Goal: Task Accomplishment & Management: Use online tool/utility

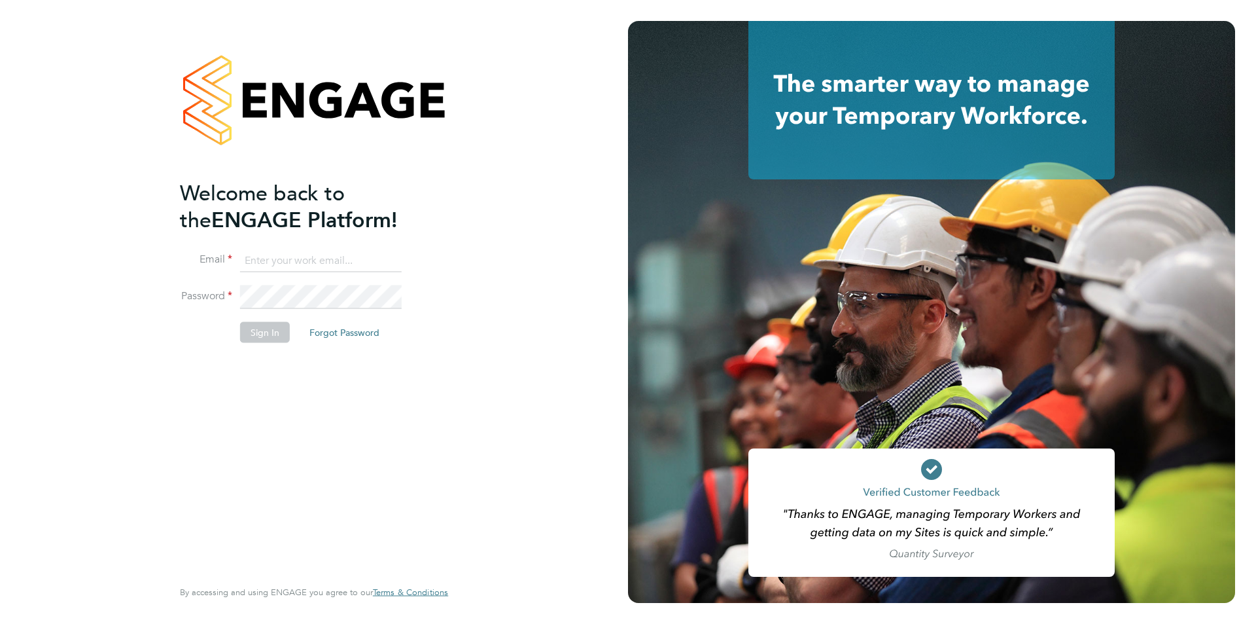
type input "[EMAIL_ADDRESS][DOMAIN_NAME]"
click at [270, 341] on button "Sign In" at bounding box center [265, 331] width 50 height 21
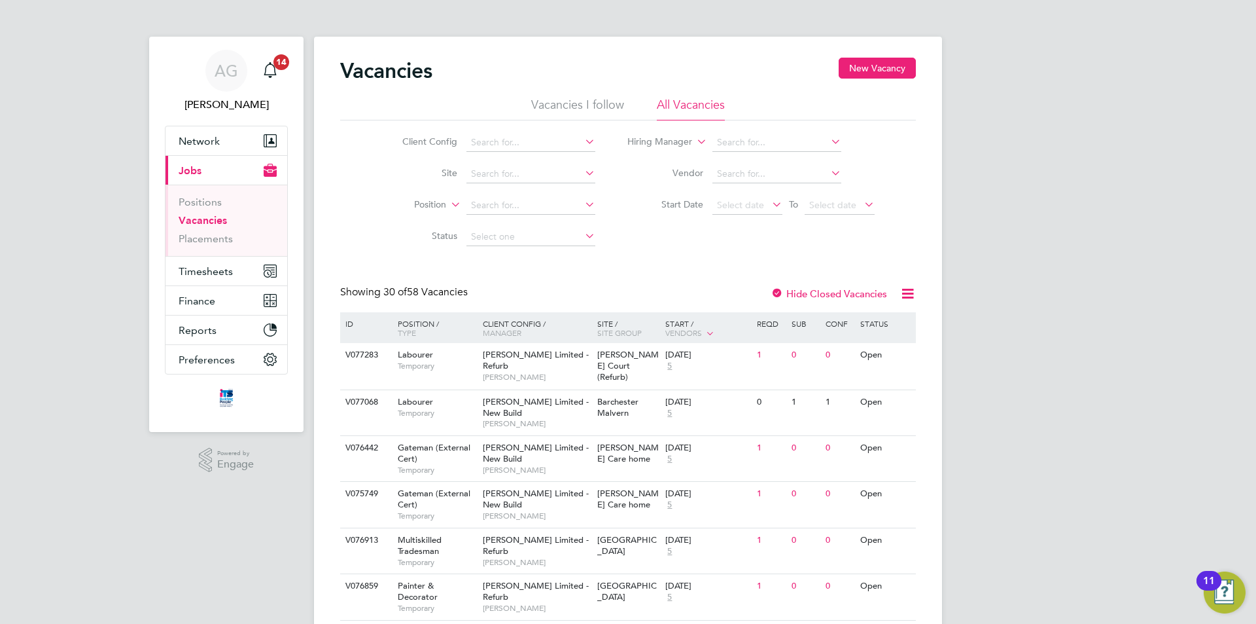
click at [206, 219] on link "Vacancies" at bounding box center [203, 220] width 48 height 12
click at [204, 271] on span "Timesheets" at bounding box center [206, 271] width 54 height 12
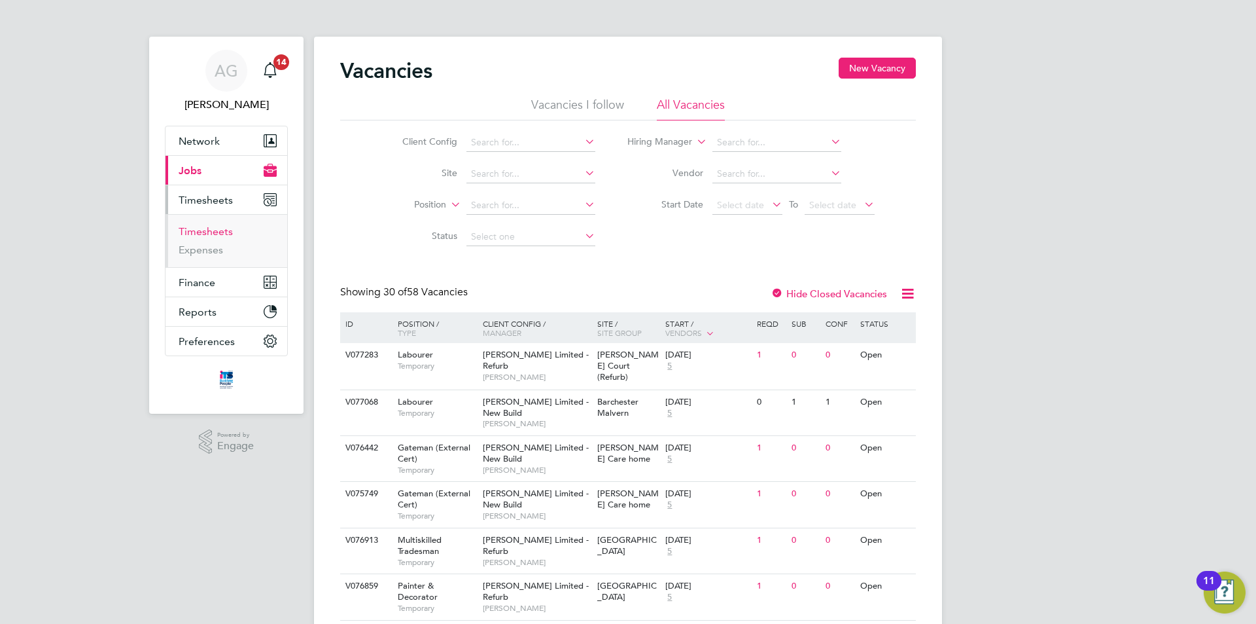
click at [201, 236] on link "Timesheets" at bounding box center [206, 231] width 54 height 12
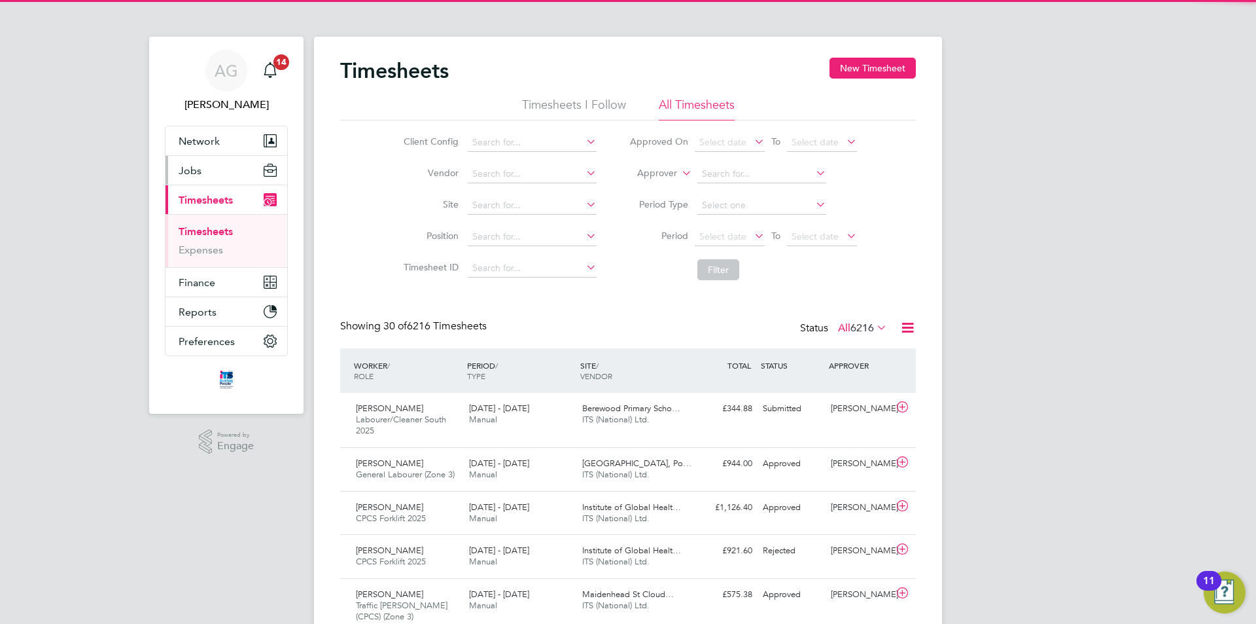
click at [190, 173] on span "Jobs" at bounding box center [190, 170] width 23 height 12
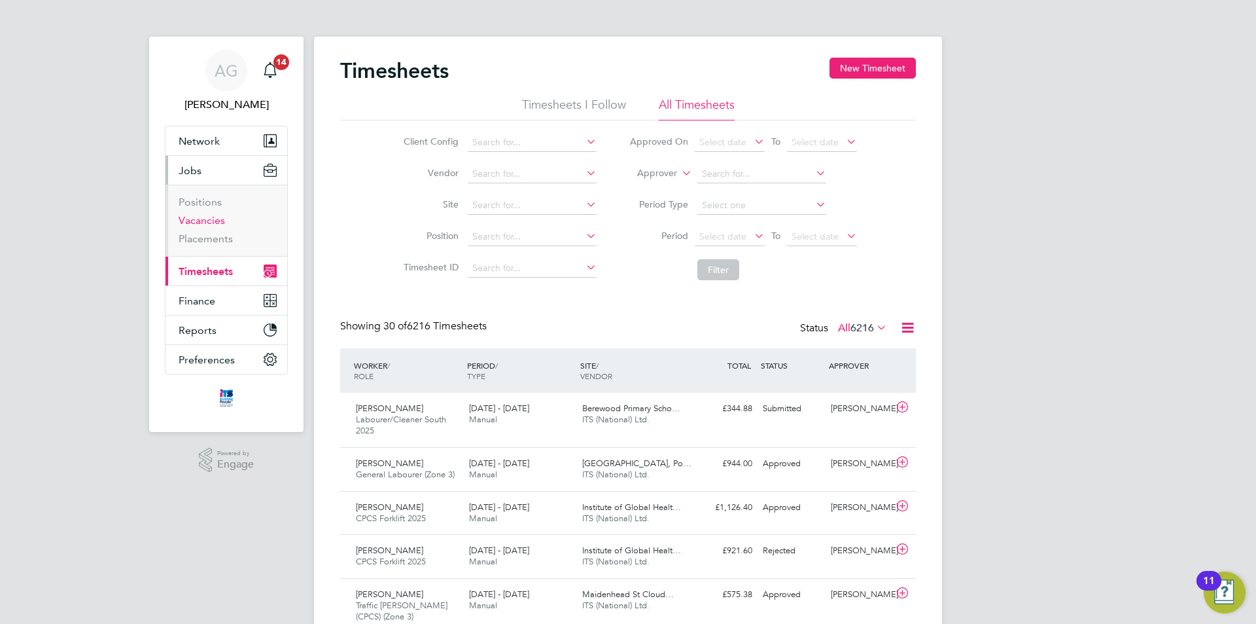
click at [215, 215] on link "Vacancies" at bounding box center [202, 220] width 46 height 12
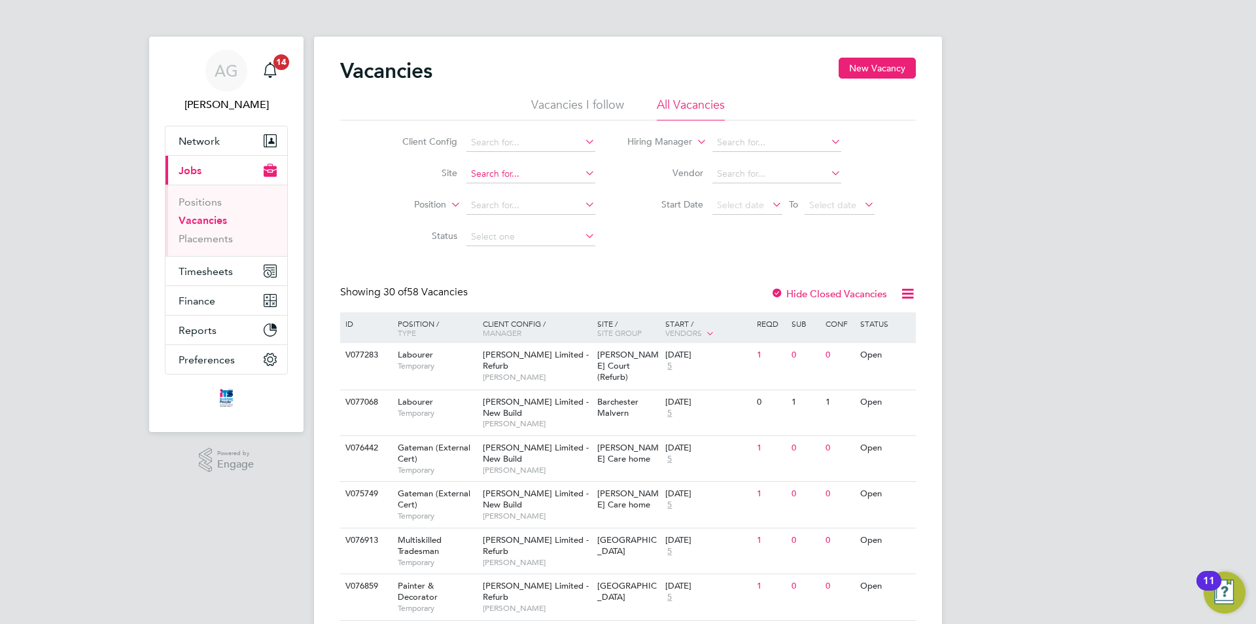
click at [497, 180] on input at bounding box center [531, 174] width 129 height 18
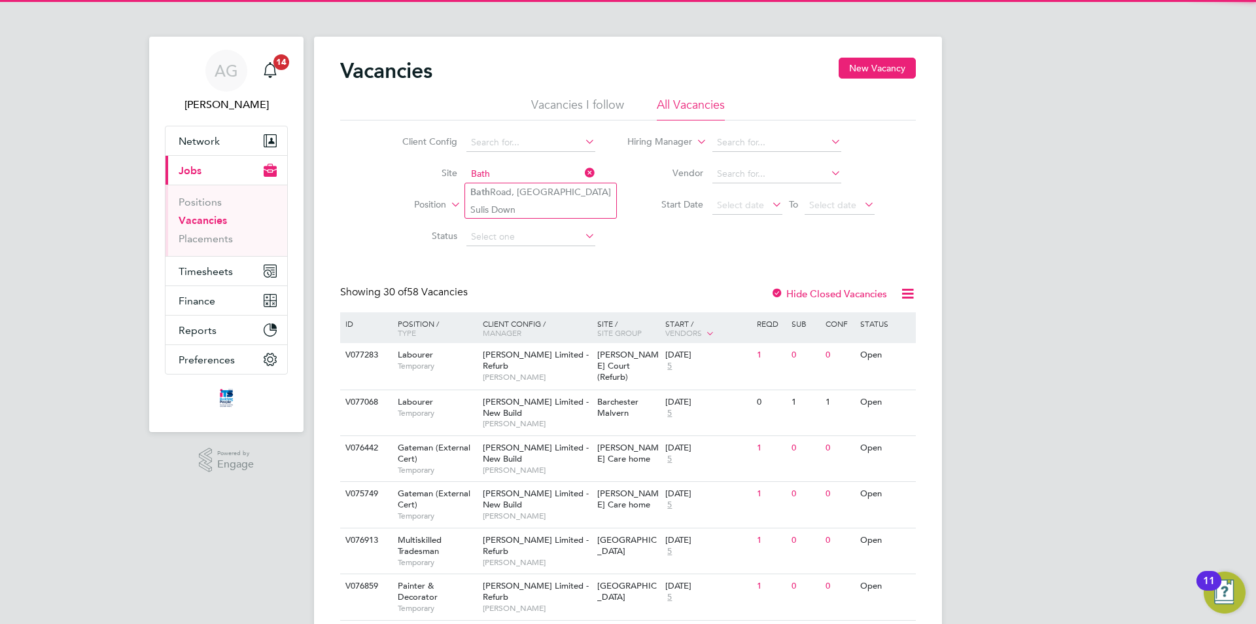
type input "Bath"
click at [499, 183] on ul "Bath Road, Bristol Sulis Down" at bounding box center [541, 201] width 152 height 36
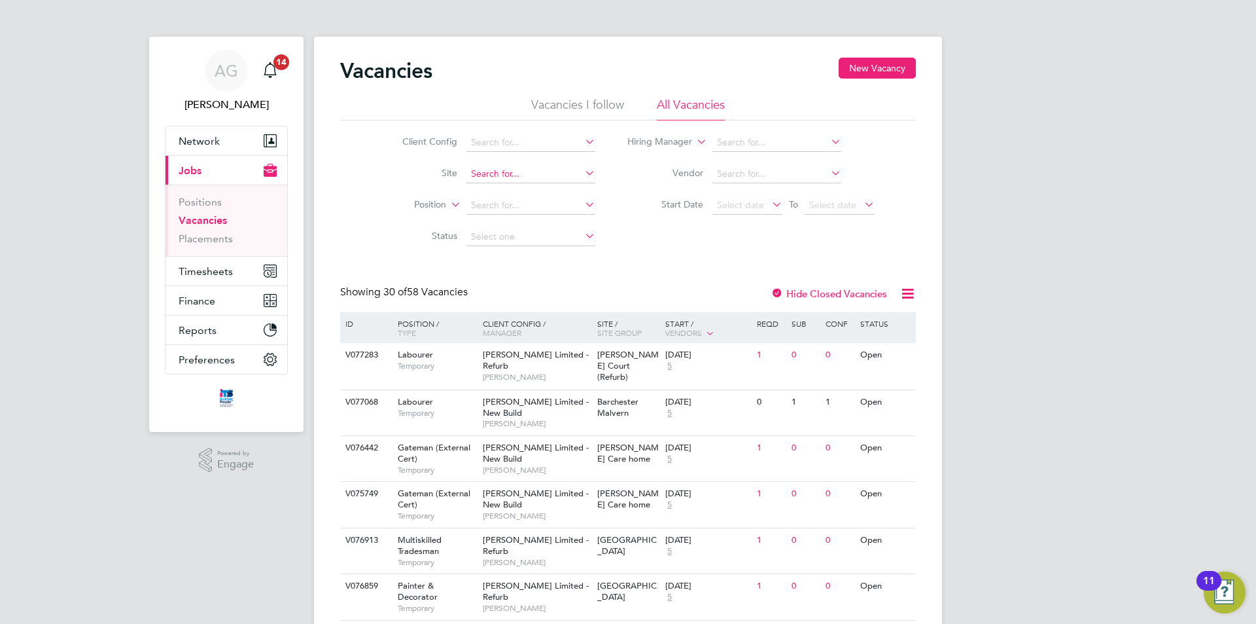
click at [494, 173] on input at bounding box center [531, 174] width 129 height 18
click at [495, 187] on li "Bath Road, Bristol" at bounding box center [540, 192] width 151 height 18
type input "Bath Road, Bristol"
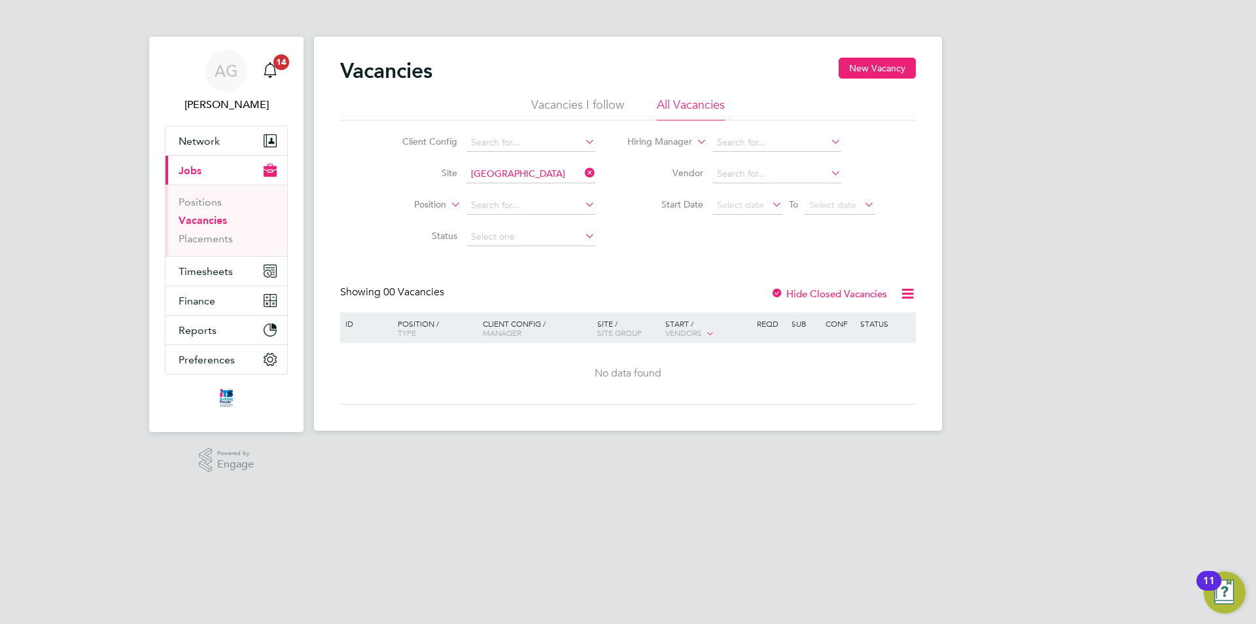
click at [811, 292] on label "Hide Closed Vacancies" at bounding box center [829, 293] width 116 height 12
